Goal: Task Accomplishment & Management: Manage account settings

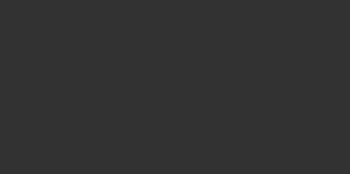
select select "3"
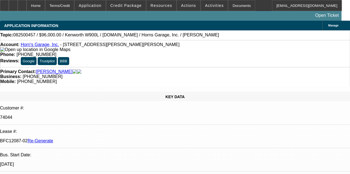
select select "0"
select select "2"
select select "0"
select select "6"
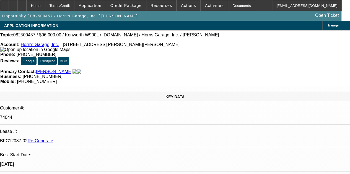
scroll to position [177, 0]
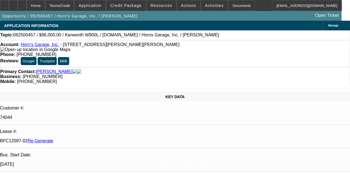
click at [155, 7] on span "Resources" at bounding box center [161, 5] width 22 height 4
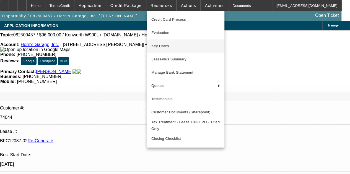
click at [161, 47] on span "Key Dates" at bounding box center [185, 46] width 69 height 7
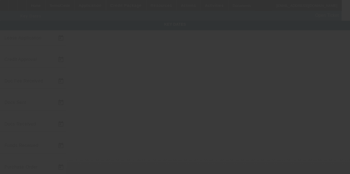
type input "8/18/2025"
type input "8/19/2025"
type input "8/20/2025"
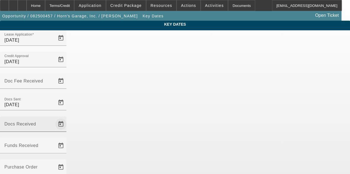
click at [67, 118] on span "Open calendar" at bounding box center [60, 124] width 13 height 13
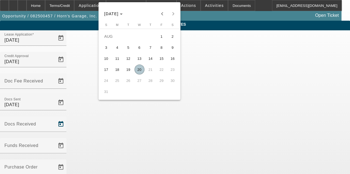
click at [138, 71] on span "20" at bounding box center [139, 70] width 10 height 10
type input "8/20/2025"
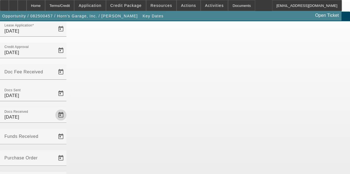
scroll to position [35, 0]
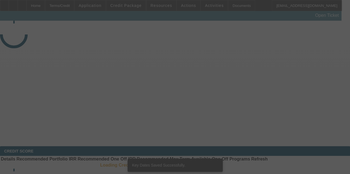
select select "3"
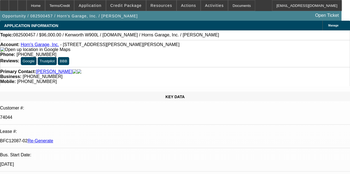
select select "0"
select select "2"
select select "0"
select select "6"
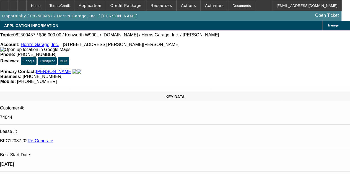
click at [170, 17] on div "Opportunity / 082500457 / Horn's Garage, Inc. / Horn, Marie Open Ticket" at bounding box center [170, 16] width 341 height 10
click at [205, 6] on span "Activities" at bounding box center [214, 5] width 19 height 4
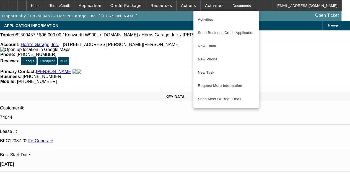
click at [173, 15] on div at bounding box center [175, 87] width 350 height 174
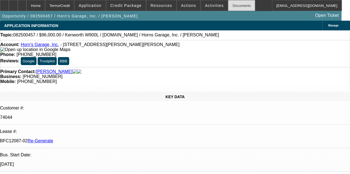
click at [228, 3] on div "Documents" at bounding box center [241, 5] width 27 height 11
click at [201, 2] on span at bounding box center [214, 5] width 27 height 13
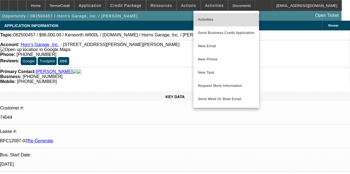
click at [204, 17] on span "Activities" at bounding box center [226, 19] width 57 height 7
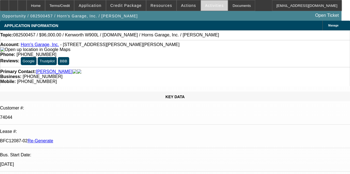
click at [205, 4] on span "Activities" at bounding box center [214, 5] width 19 height 4
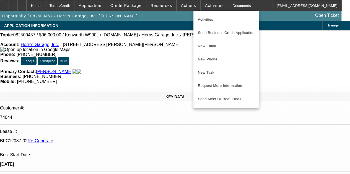
click at [182, 5] on div at bounding box center [175, 87] width 350 height 174
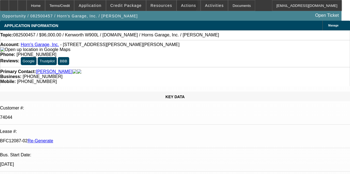
click at [182, 5] on span "Actions" at bounding box center [188, 5] width 15 height 4
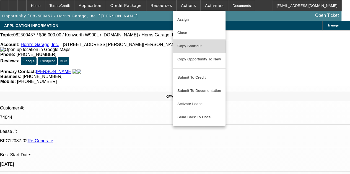
click at [186, 48] on span "Copy Shortcut" at bounding box center [199, 46] width 44 height 7
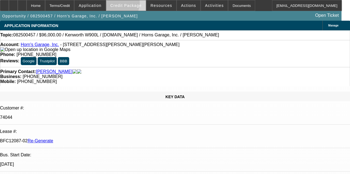
click at [124, 4] on span "Credit Package" at bounding box center [125, 5] width 31 height 4
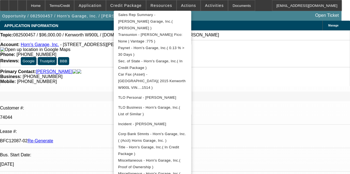
scroll to position [177, 0]
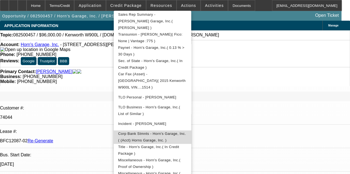
click at [148, 131] on button "Corp Bank Stmnts - Horn's Garage, Inc.( (Acct) Horns Garage, Inc. )" at bounding box center [152, 137] width 77 height 13
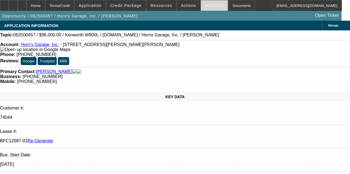
click at [205, 5] on span "Activities" at bounding box center [214, 5] width 19 height 4
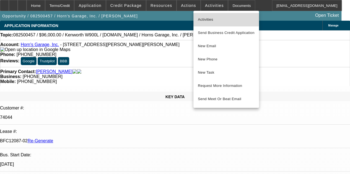
click at [204, 19] on span "Activities" at bounding box center [226, 19] width 57 height 7
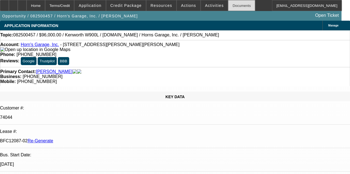
click at [236, 4] on div "Documents" at bounding box center [241, 5] width 27 height 11
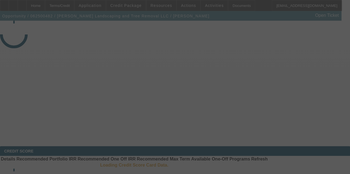
select select "4"
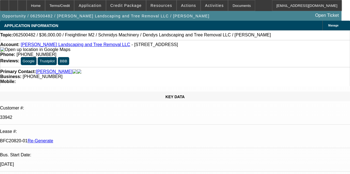
select select "0"
select select "2"
select select "0"
select select "6"
